Goal: Use online tool/utility: Utilize a website feature to perform a specific function

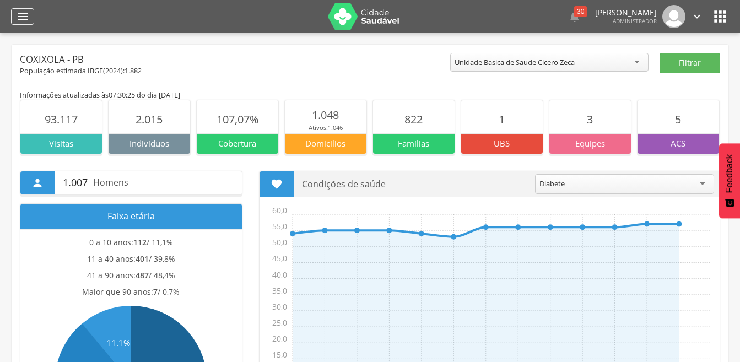
click at [25, 21] on icon "" at bounding box center [22, 16] width 13 height 13
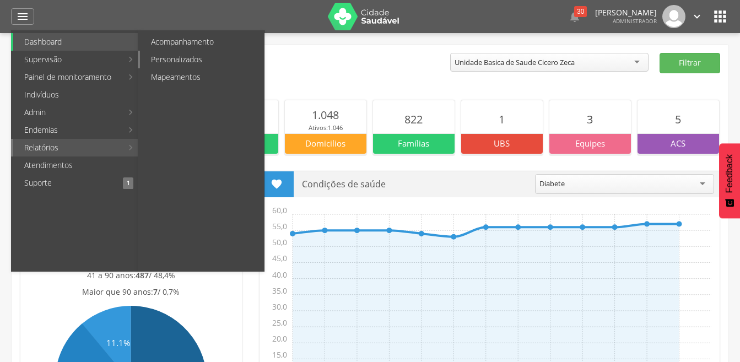
click at [192, 62] on link "Personalizados" at bounding box center [202, 60] width 124 height 18
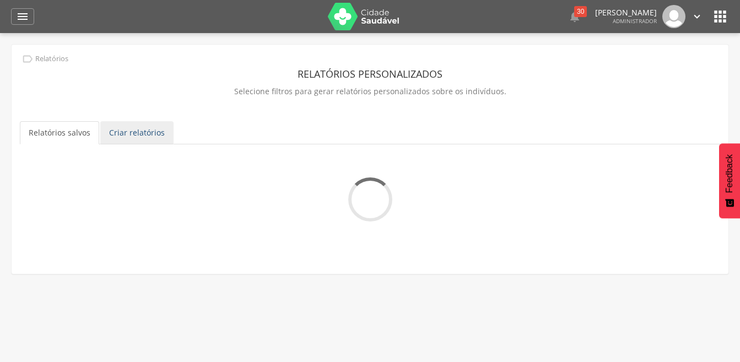
click at [125, 131] on link "Criar relatórios" at bounding box center [136, 132] width 73 height 23
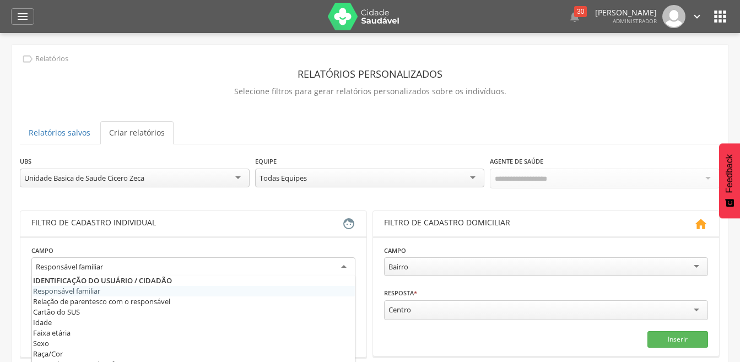
click at [129, 266] on div "Responsável familiar" at bounding box center [193, 267] width 324 height 20
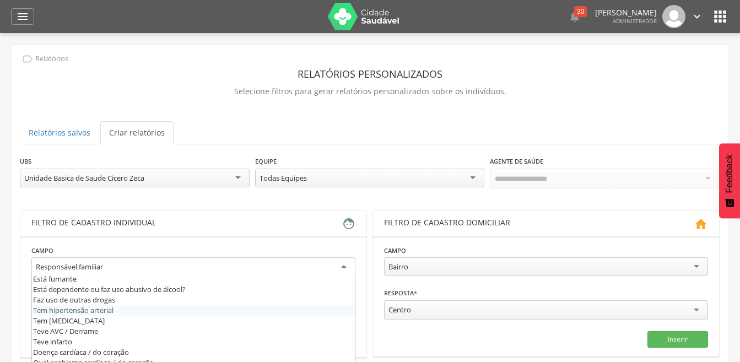
scroll to position [347, 0]
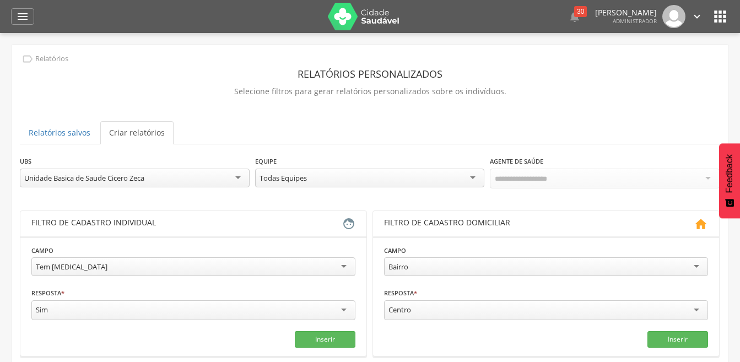
click at [286, 340] on div "Inserir" at bounding box center [193, 339] width 324 height 17
click at [295, 340] on button "Inserir" at bounding box center [325, 339] width 61 height 17
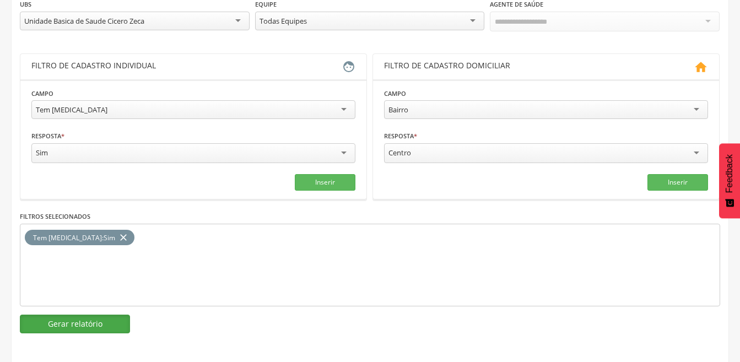
click at [73, 319] on button "Gerar relatório" at bounding box center [75, 324] width 110 height 19
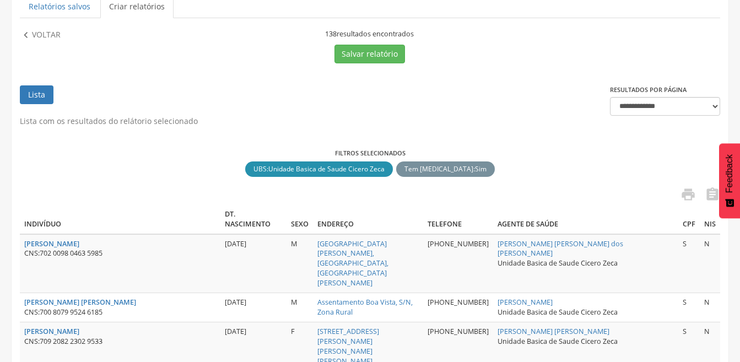
scroll to position [157, 0]
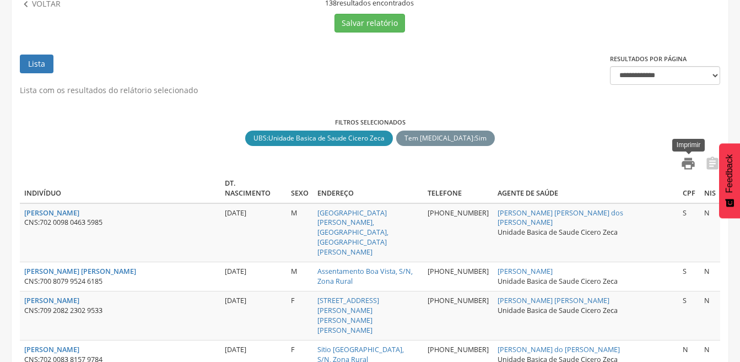
click at [689, 164] on icon "" at bounding box center [687, 163] width 15 height 15
drag, startPoint x: 41, startPoint y: 7, endPoint x: 105, endPoint y: 123, distance: 133.1
click at [41, 7] on p "Voltar" at bounding box center [46, 4] width 29 height 12
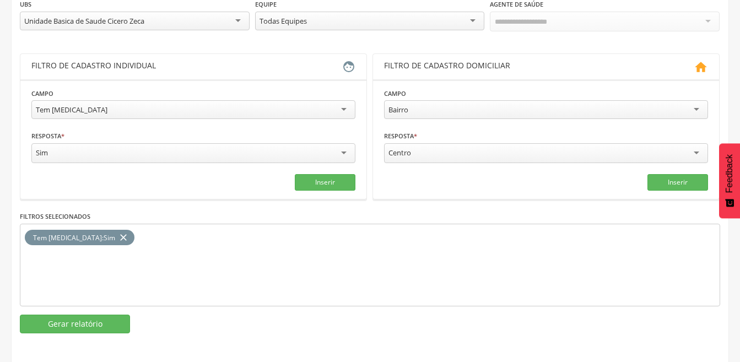
click at [118, 235] on icon "close" at bounding box center [123, 238] width 11 height 16
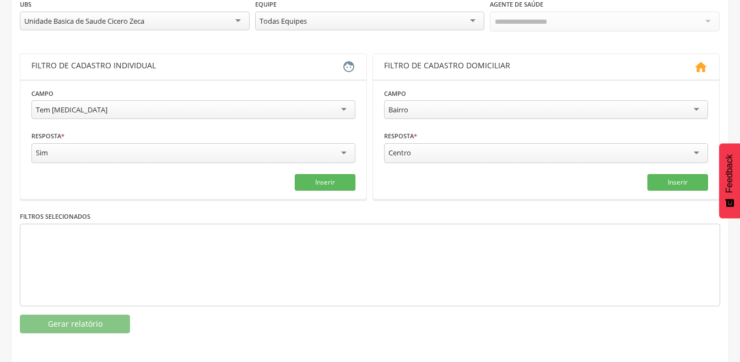
click at [96, 105] on div "Tem [MEDICAL_DATA]" at bounding box center [193, 109] width 324 height 19
click at [312, 180] on button "Inserir" at bounding box center [325, 182] width 61 height 17
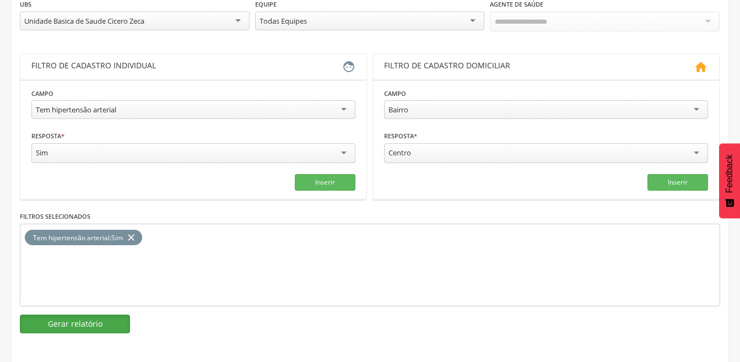
click at [85, 323] on button "Gerar relatório" at bounding box center [75, 324] width 110 height 19
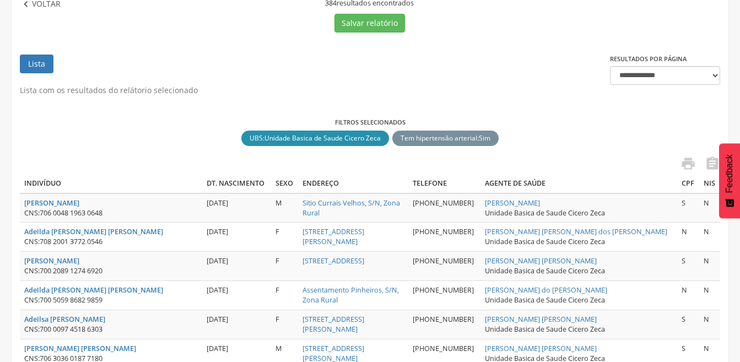
click at [56, 6] on p "Voltar" at bounding box center [46, 4] width 29 height 12
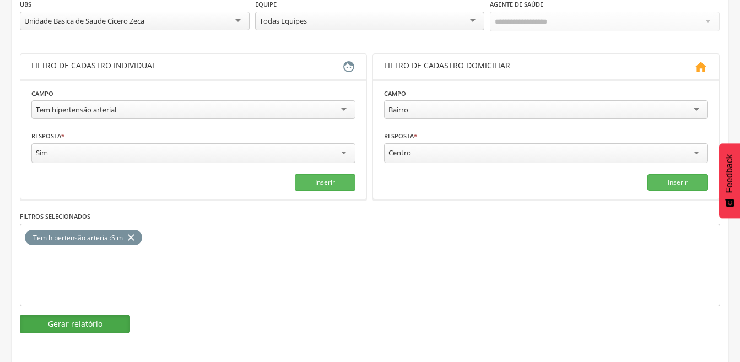
click at [96, 324] on button "Gerar relatório" at bounding box center [75, 324] width 110 height 19
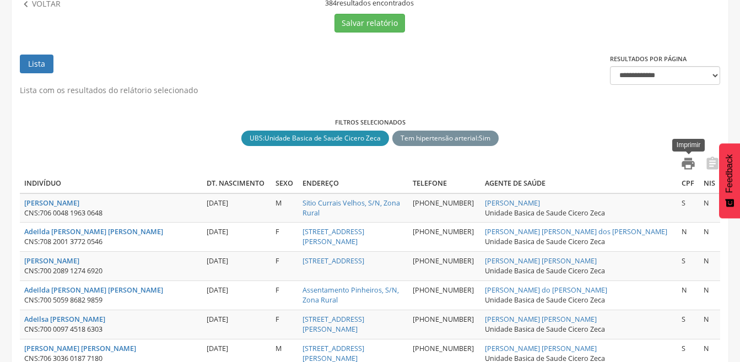
click at [687, 166] on icon "" at bounding box center [687, 163] width 15 height 15
click at [40, 3] on p "Voltar" at bounding box center [46, 4] width 29 height 12
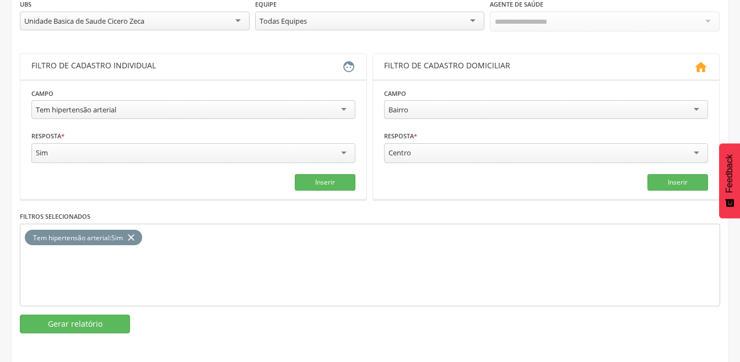
drag, startPoint x: 137, startPoint y: 230, endPoint x: 125, endPoint y: 197, distance: 34.7
click at [137, 230] on icon "close" at bounding box center [131, 238] width 11 height 16
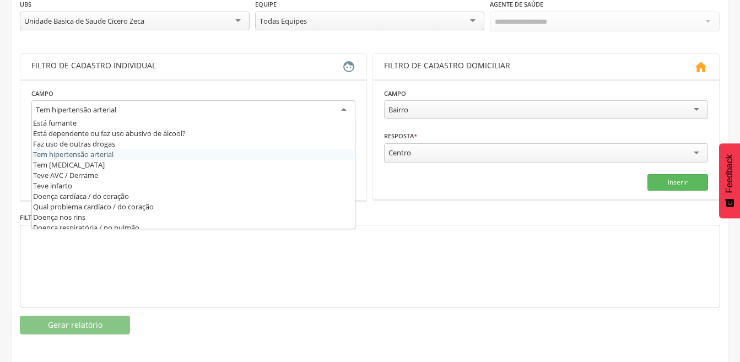
click at [91, 110] on div "Tem hipertensão arterial" at bounding box center [76, 110] width 80 height 10
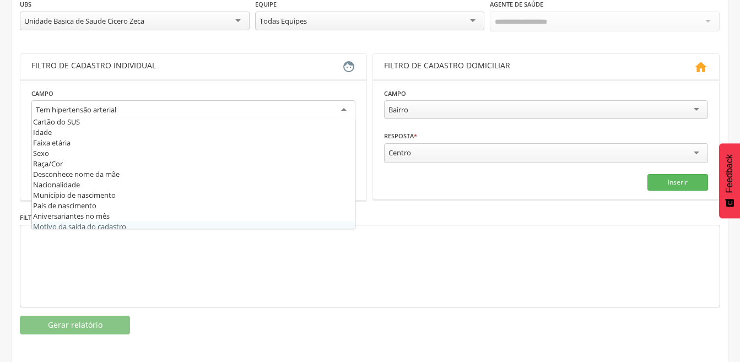
scroll to position [33, 0]
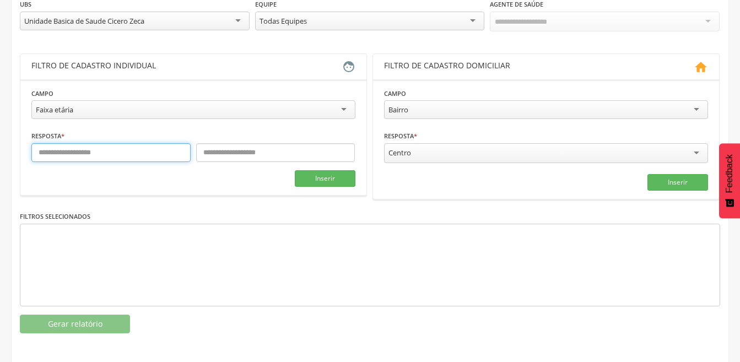
drag, startPoint x: 115, startPoint y: 154, endPoint x: 123, endPoint y: 148, distance: 9.9
click at [122, 150] on input "text" at bounding box center [110, 152] width 159 height 19
type input "*"
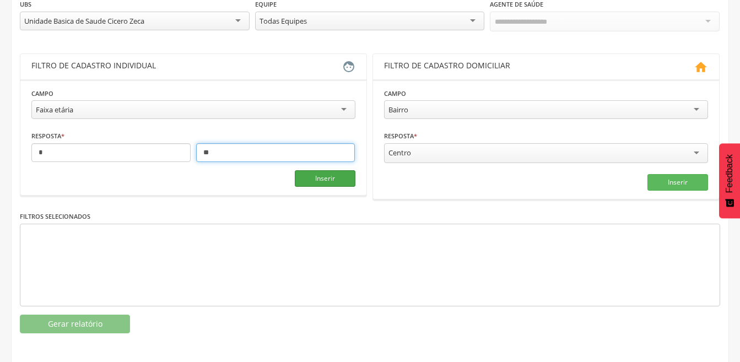
type input "**"
click at [315, 181] on button "Inserir" at bounding box center [325, 178] width 61 height 17
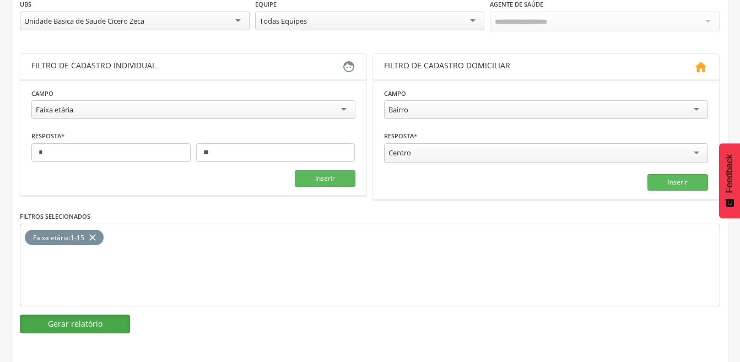
click at [94, 319] on button "Gerar relatório" at bounding box center [75, 324] width 110 height 19
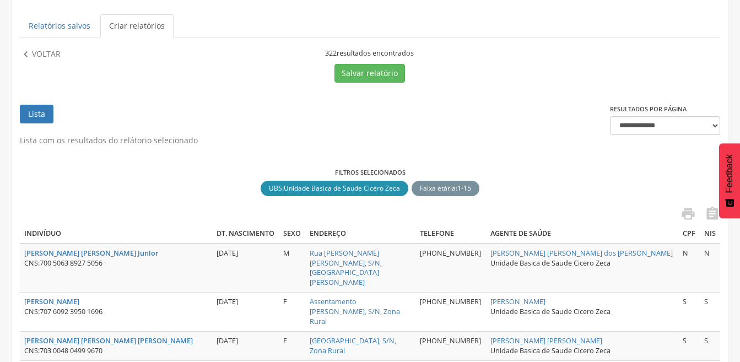
scroll to position [109, 0]
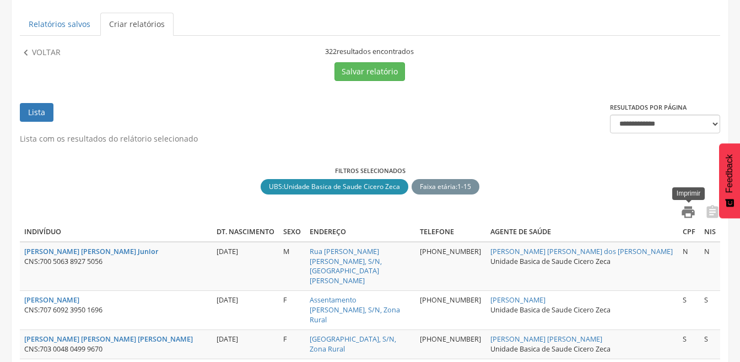
click at [686, 214] on icon "" at bounding box center [687, 211] width 15 height 15
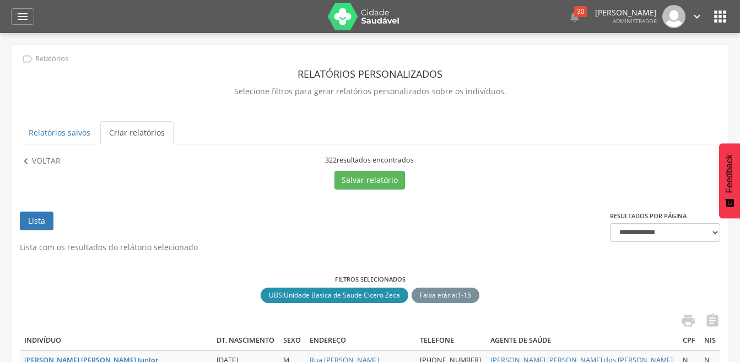
scroll to position [0, 0]
click at [18, 18] on icon "" at bounding box center [22, 16] width 13 height 13
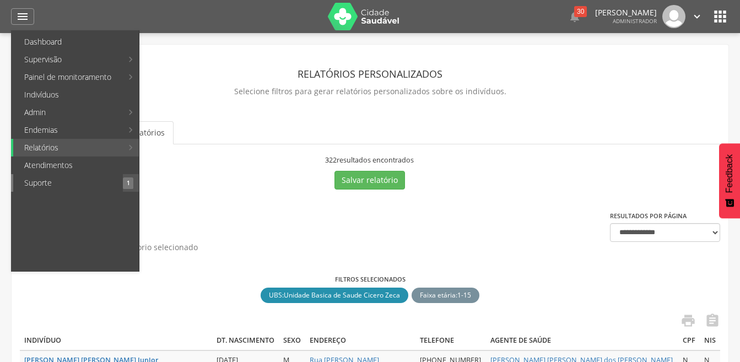
click at [57, 182] on link "Suporte" at bounding box center [68, 183] width 110 height 18
